Goal: Find specific page/section: Find specific page/section

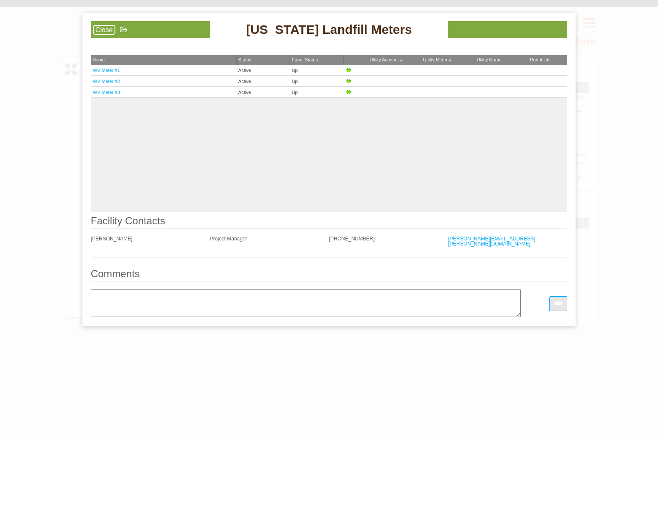
click at [105, 30] on link "Close" at bounding box center [104, 30] width 22 height 10
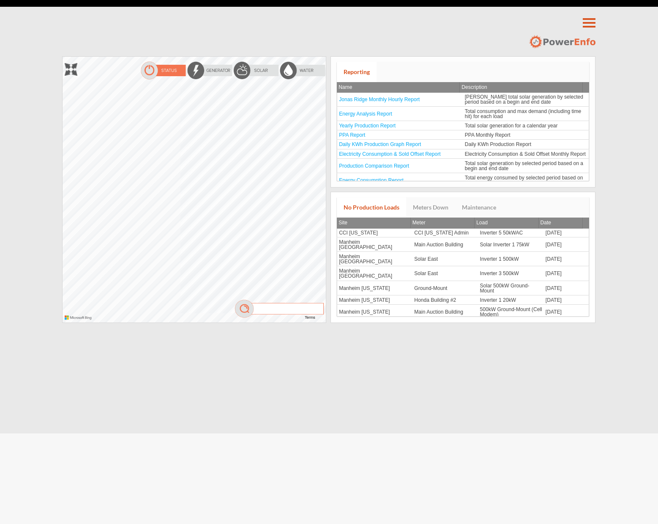
click at [63, 57] on div at bounding box center [63, 57] width 0 height 0
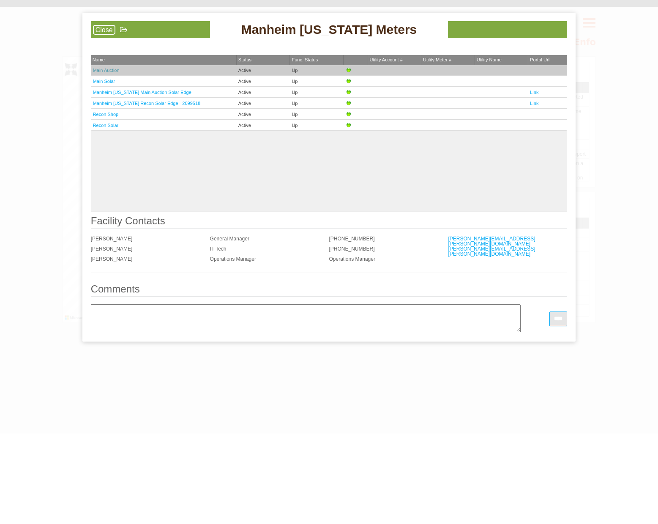
click at [112, 71] on link "Main Auction" at bounding box center [106, 70] width 27 height 5
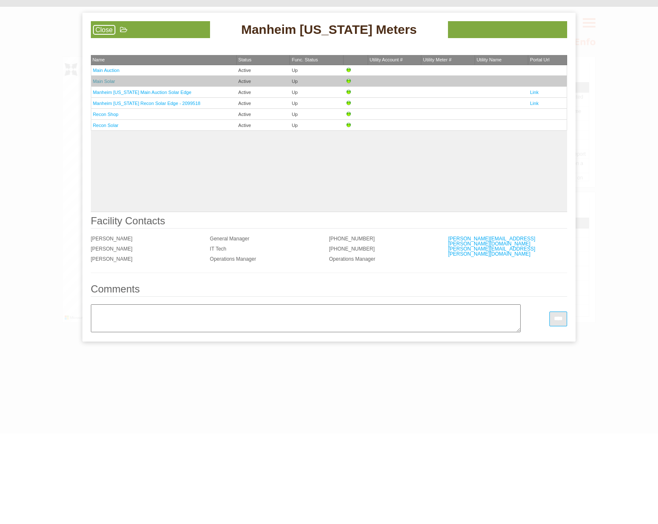
click at [104, 81] on link "Main Solar" at bounding box center [104, 81] width 22 height 5
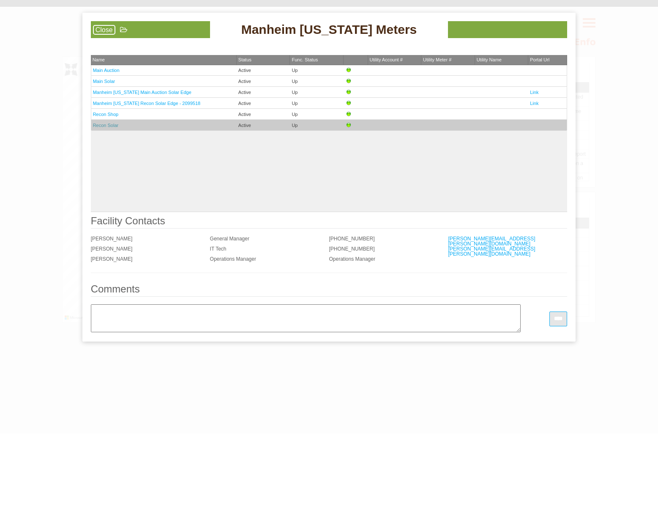
click at [98, 124] on link "Recon Solar" at bounding box center [106, 125] width 26 height 5
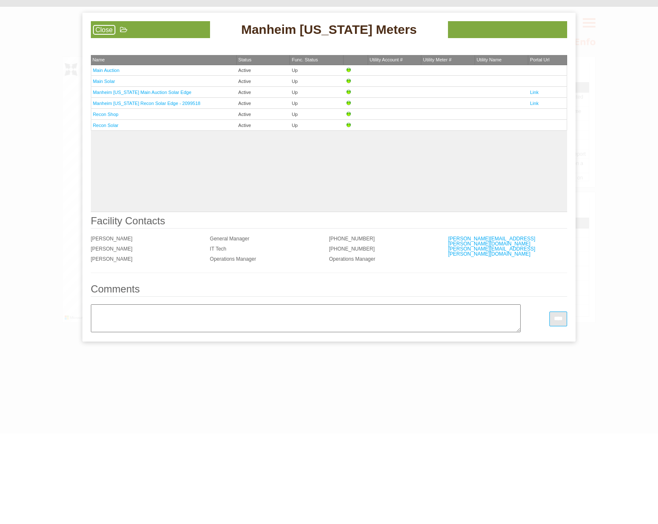
drag, startPoint x: 96, startPoint y: 30, endPoint x: 108, endPoint y: 33, distance: 11.8
click at [97, 30] on link "Close" at bounding box center [104, 30] width 22 height 10
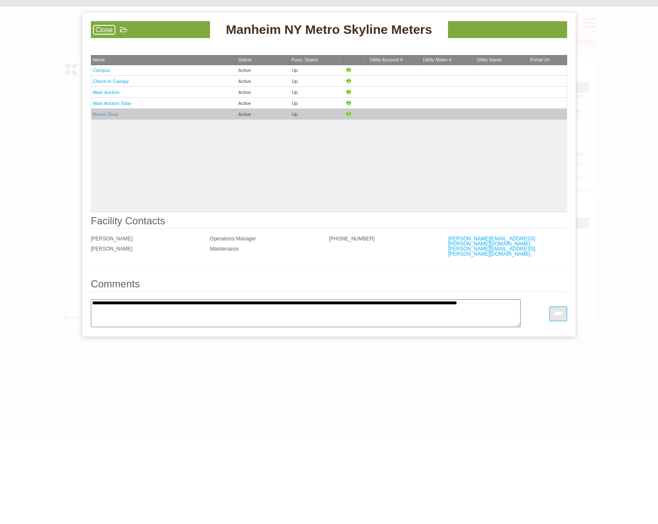
click at [98, 113] on link "Recon Shop" at bounding box center [106, 114] width 26 height 5
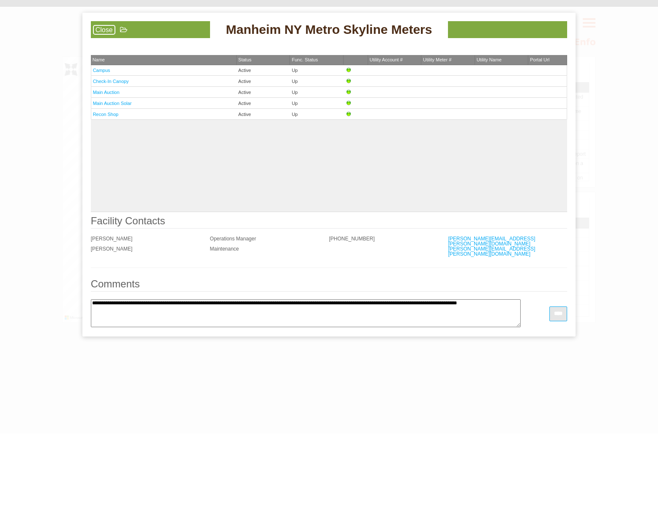
drag, startPoint x: 99, startPoint y: 28, endPoint x: 126, endPoint y: 43, distance: 30.1
click at [100, 28] on link "Close" at bounding box center [104, 30] width 22 height 10
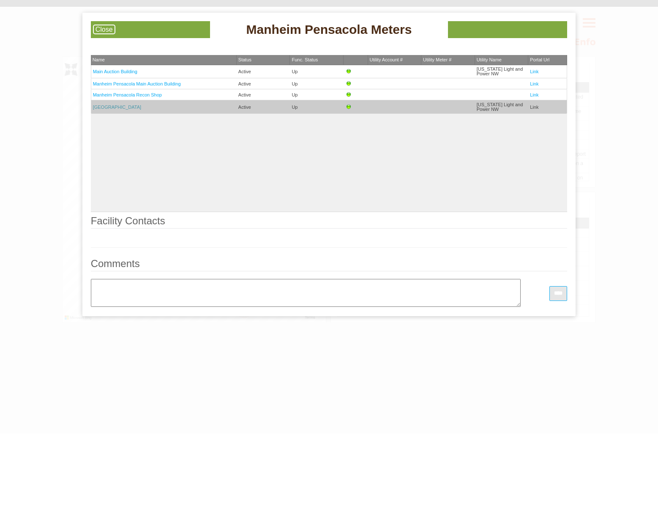
click at [108, 106] on link "[GEOGRAPHIC_DATA]" at bounding box center [117, 106] width 49 height 5
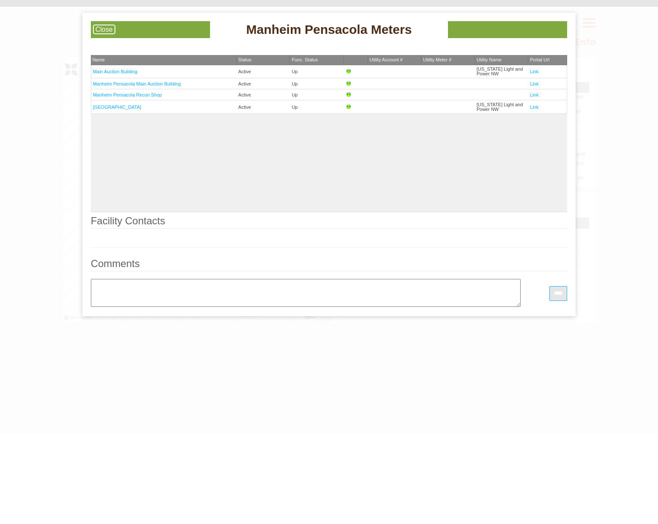
click at [103, 25] on link "Close" at bounding box center [104, 30] width 22 height 10
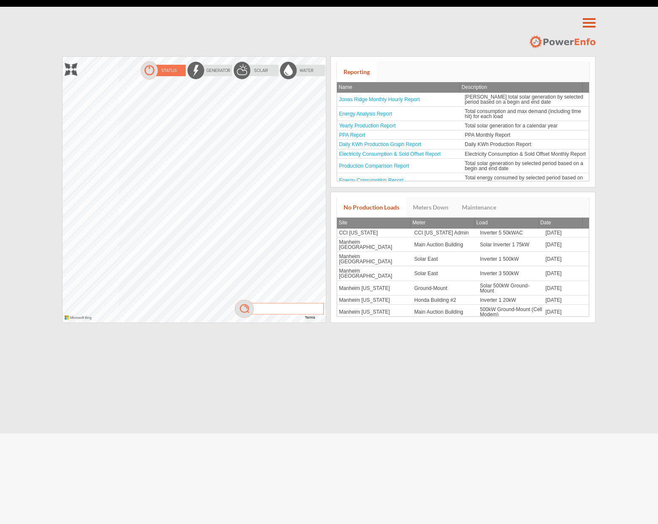
click at [63, 57] on div at bounding box center [63, 57] width 0 height 0
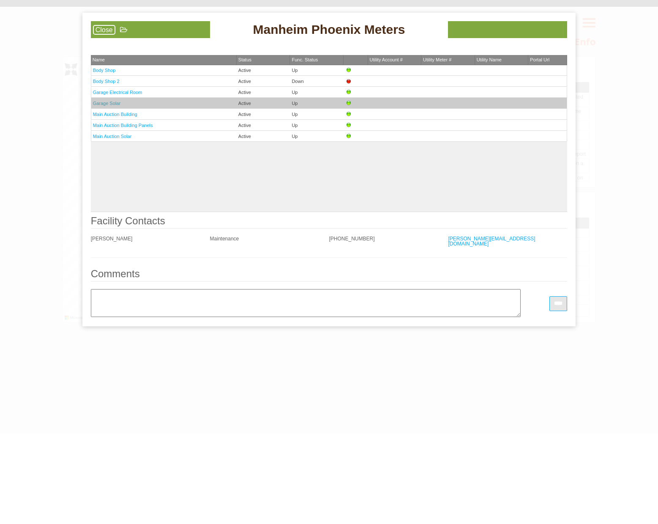
click at [106, 102] on link "Garage Solar" at bounding box center [106, 103] width 27 height 5
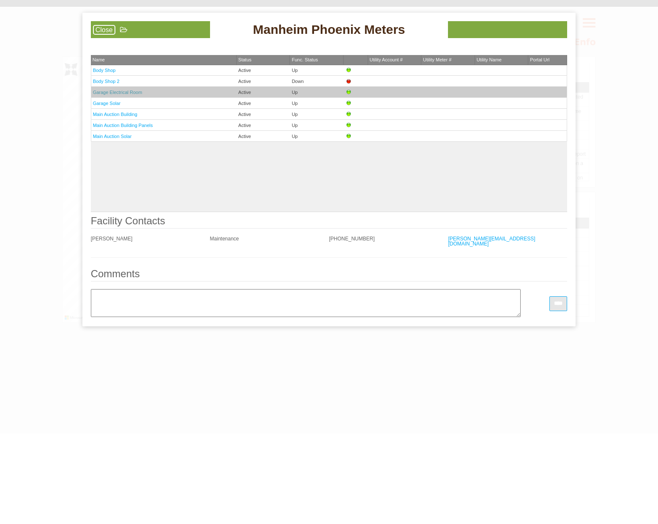
click at [124, 90] on link "Garage Electrical Room" at bounding box center [117, 92] width 49 height 5
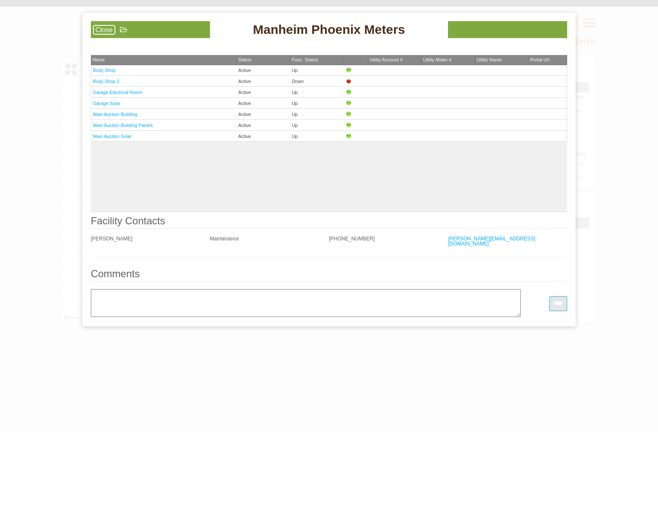
click at [99, 28] on link "Close" at bounding box center [104, 30] width 22 height 10
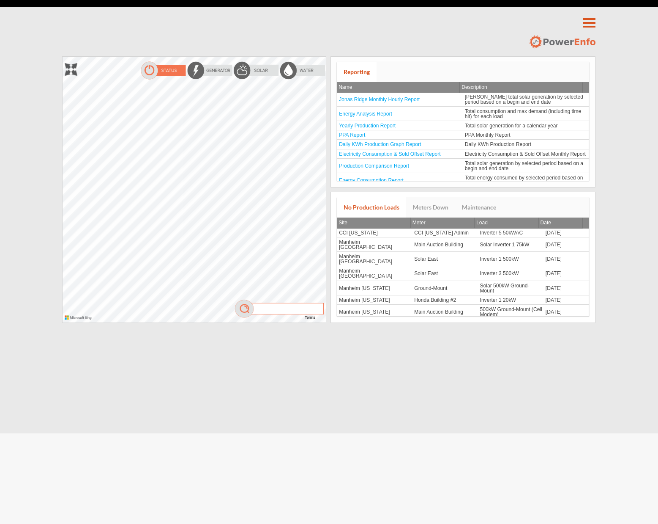
click at [63, 57] on div at bounding box center [63, 57] width 0 height 0
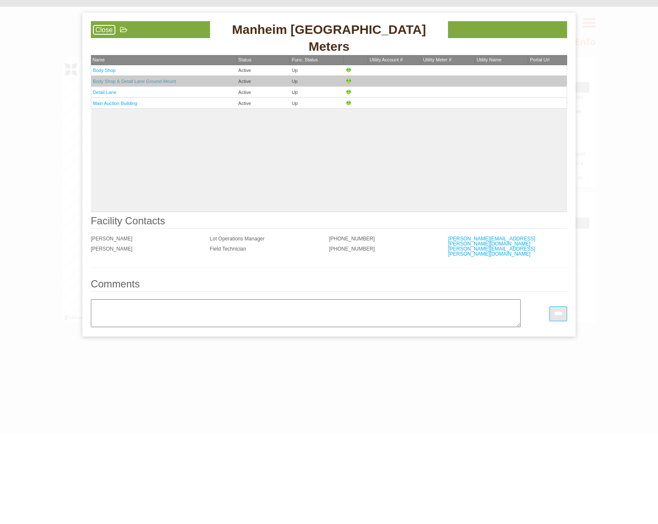
click at [119, 80] on link "Body Shop & Detail Lane Ground-Mount" at bounding box center [134, 81] width 83 height 5
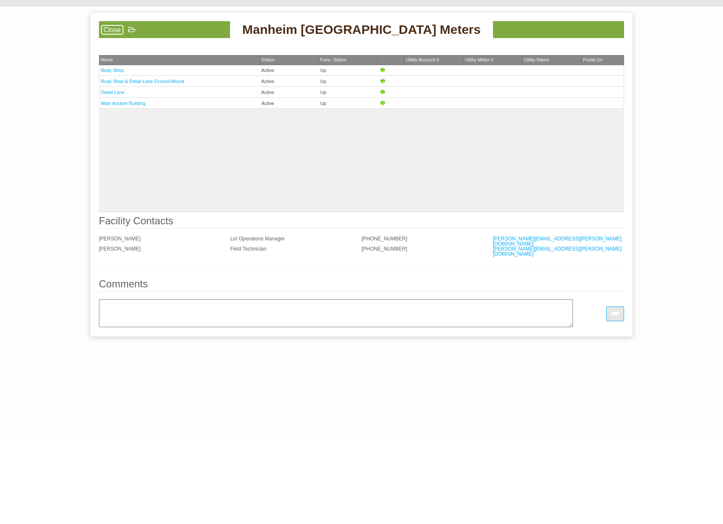
click at [110, 25] on link "Close" at bounding box center [112, 30] width 22 height 10
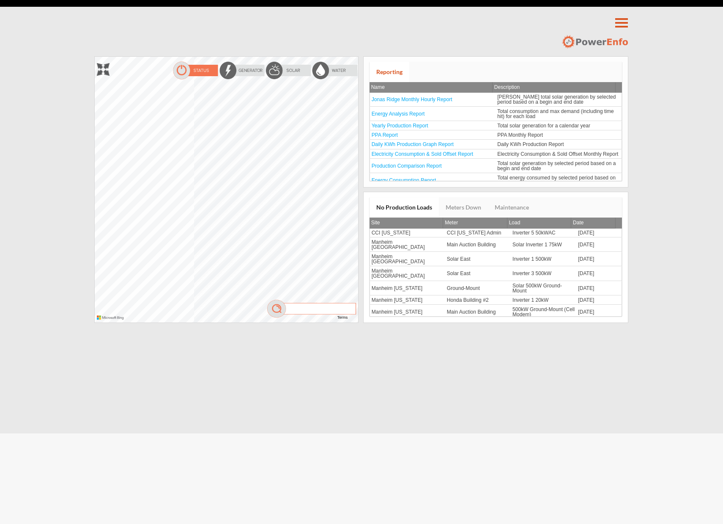
click at [376, 56] on div "The specified credentials are invalid. You can sign up for a free developer acc…" at bounding box center [360, 56] width 540 height 0
click at [95, 57] on div at bounding box center [95, 57] width 0 height 0
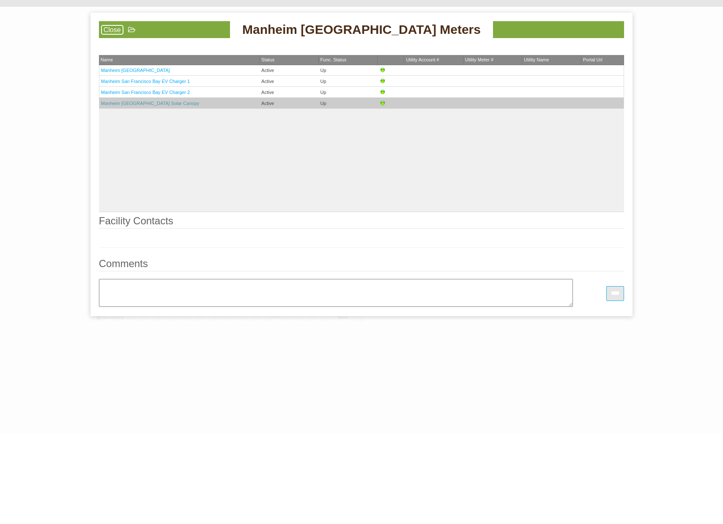
click at [159, 106] on link "Manheim [GEOGRAPHIC_DATA] Solar Canopy" at bounding box center [150, 103] width 99 height 5
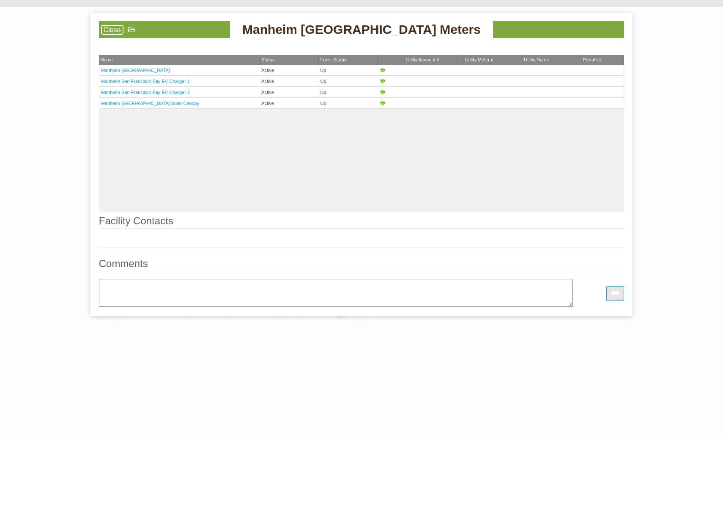
click at [112, 30] on link "Close" at bounding box center [112, 30] width 22 height 10
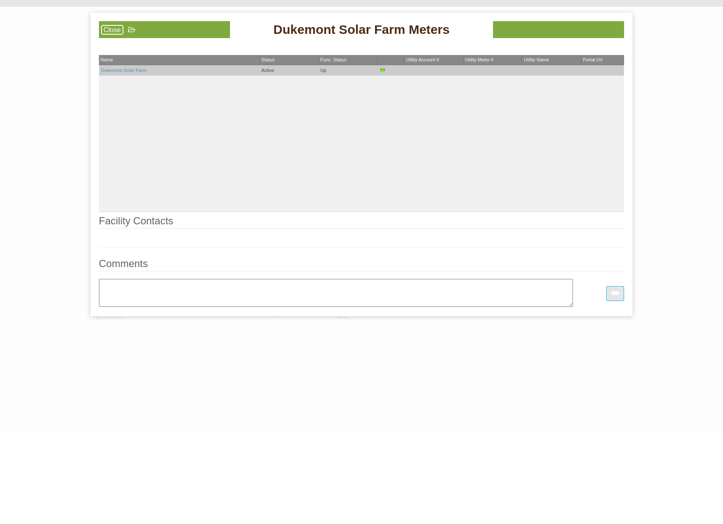
click at [127, 69] on link "Dukemont Solar Farm" at bounding box center [124, 70] width 46 height 5
